Goal: Task Accomplishment & Management: Complete application form

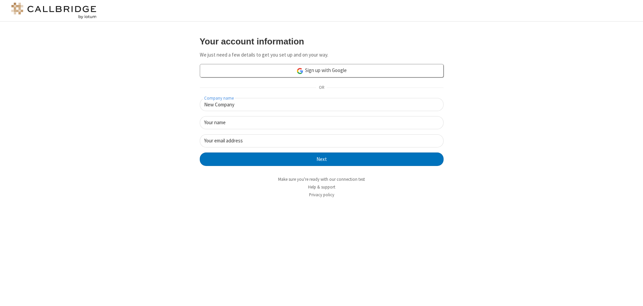
type input "New Company"
type input "New User"
type input "[EMAIL_ADDRESS][DOMAIN_NAME]"
click button "Next" at bounding box center [322, 158] width 244 height 13
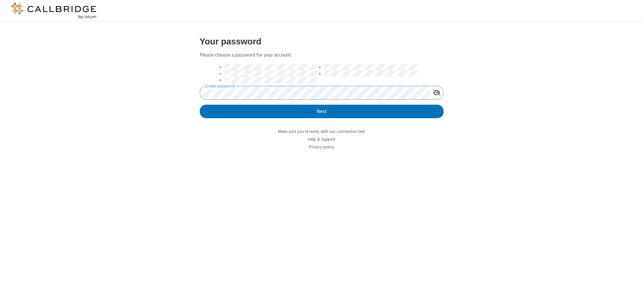
click at [200, 105] on button "Next" at bounding box center [322, 111] width 244 height 13
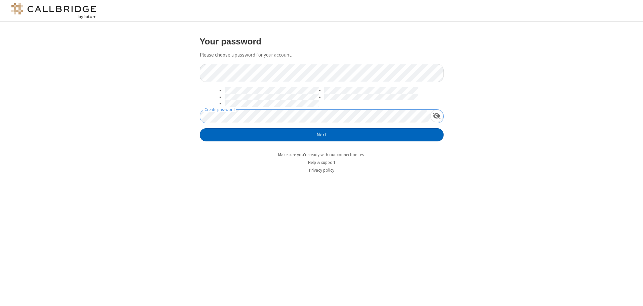
click at [321, 134] on button "Next" at bounding box center [322, 134] width 244 height 13
